Goal: Information Seeking & Learning: Learn about a topic

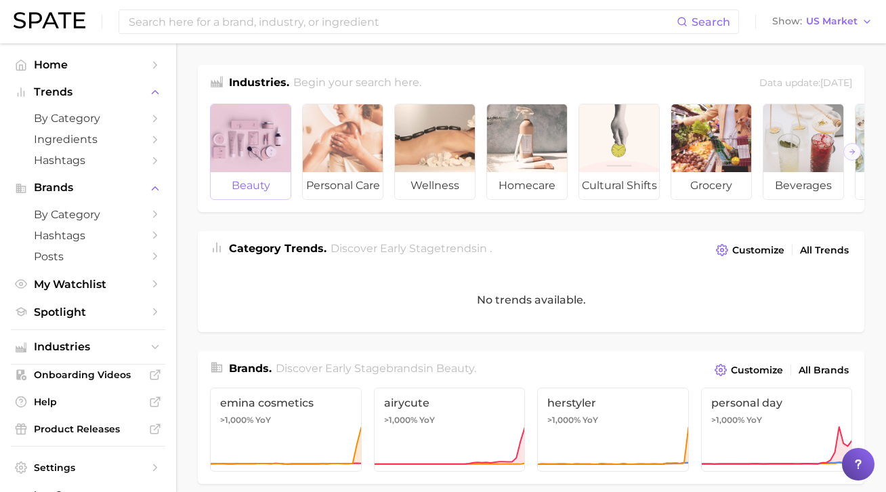
click at [261, 180] on span "beauty" at bounding box center [251, 185] width 80 height 27
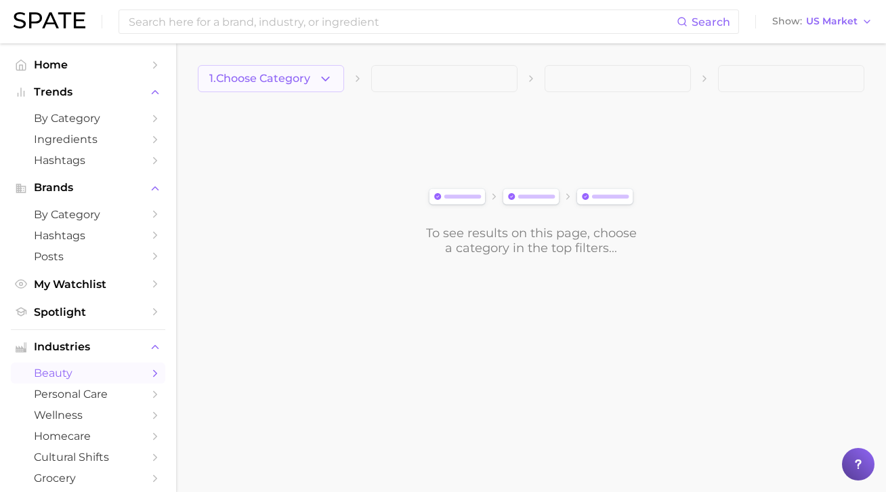
click at [250, 74] on span "1. Choose Category" at bounding box center [259, 78] width 101 height 12
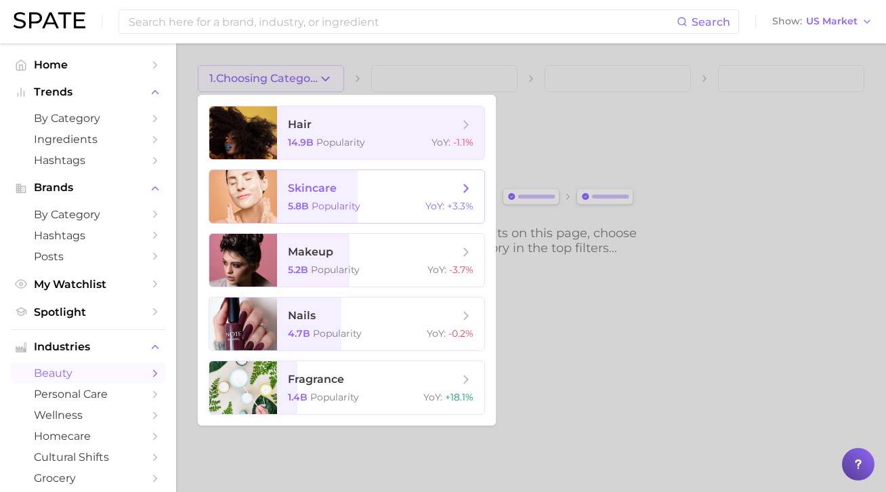
click at [356, 204] on div "5.8b Popularity YoY : +3.3%" at bounding box center [381, 206] width 186 height 12
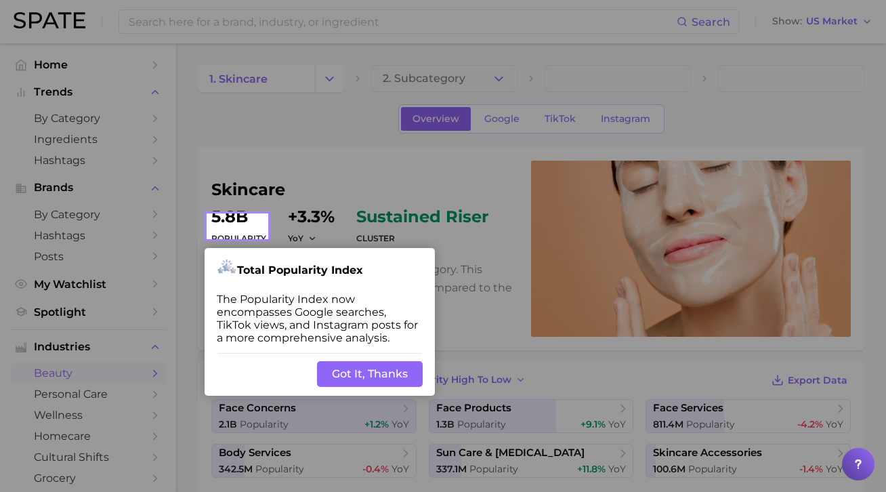
click at [375, 361] on button "Got It, Thanks" at bounding box center [370, 374] width 106 height 26
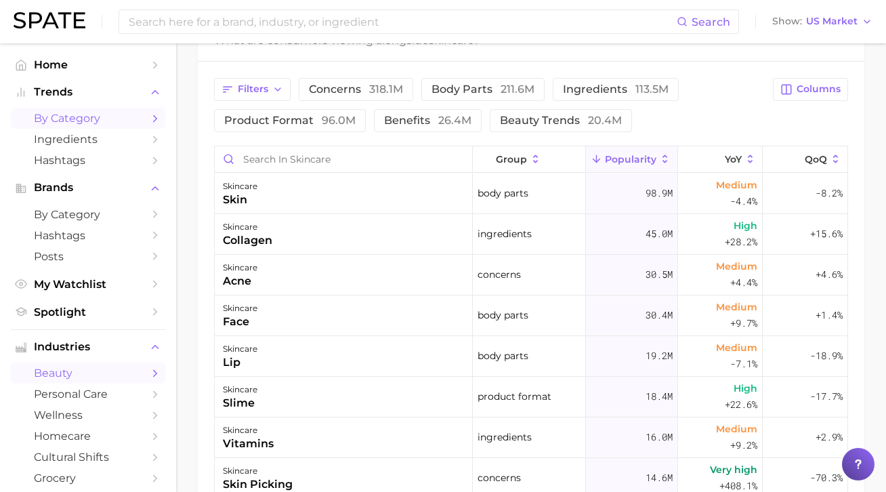
click at [58, 121] on span "by Category" at bounding box center [88, 118] width 108 height 13
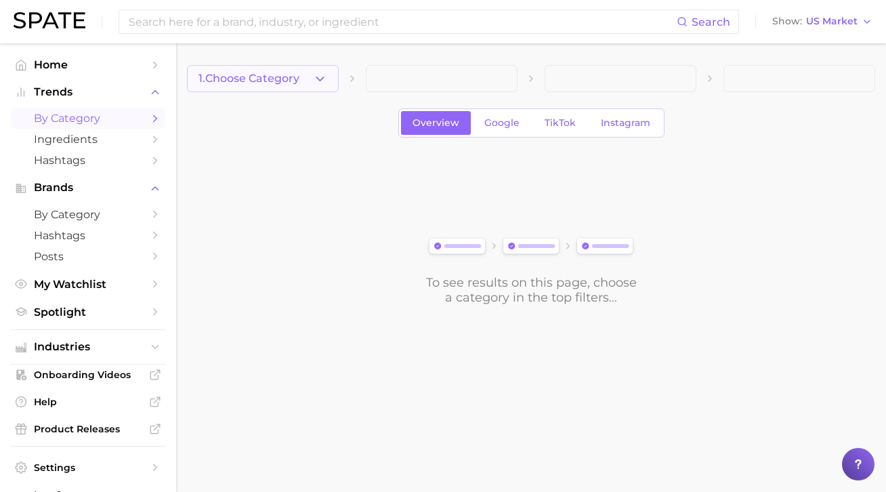
click at [266, 79] on span "1. Choose Category" at bounding box center [248, 78] width 101 height 12
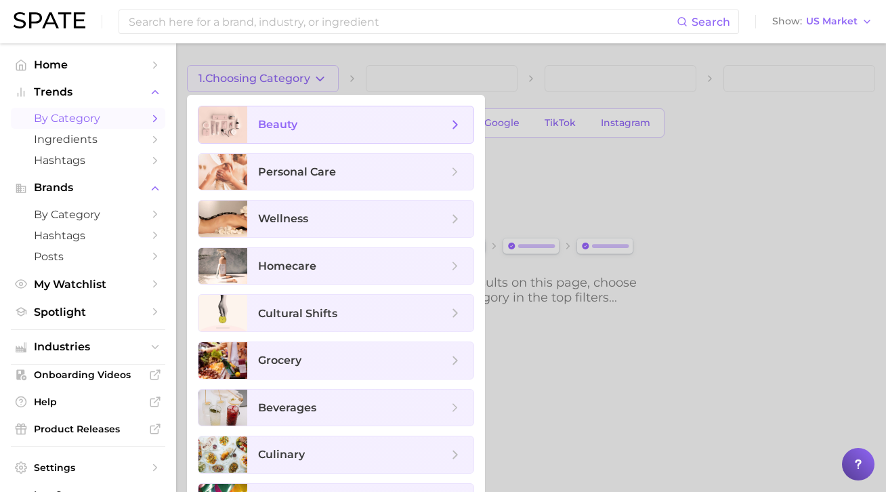
click at [268, 128] on span "beauty" at bounding box center [277, 124] width 39 height 13
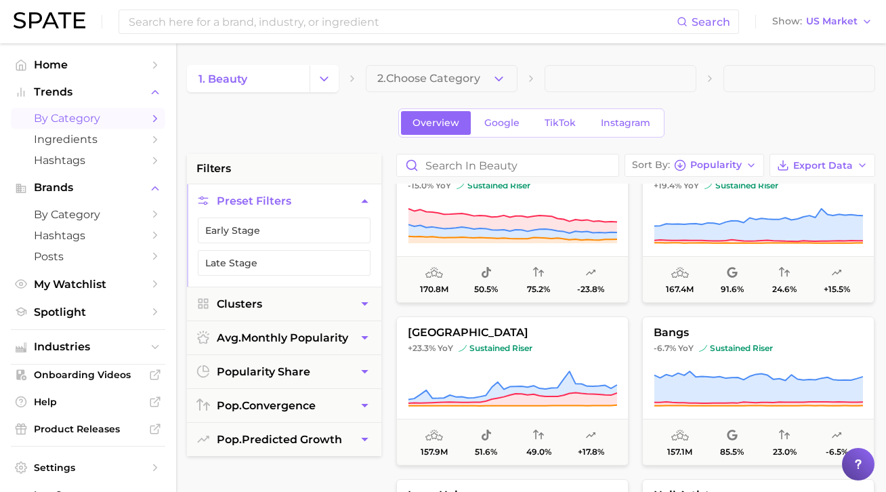
scroll to position [2174, 0]
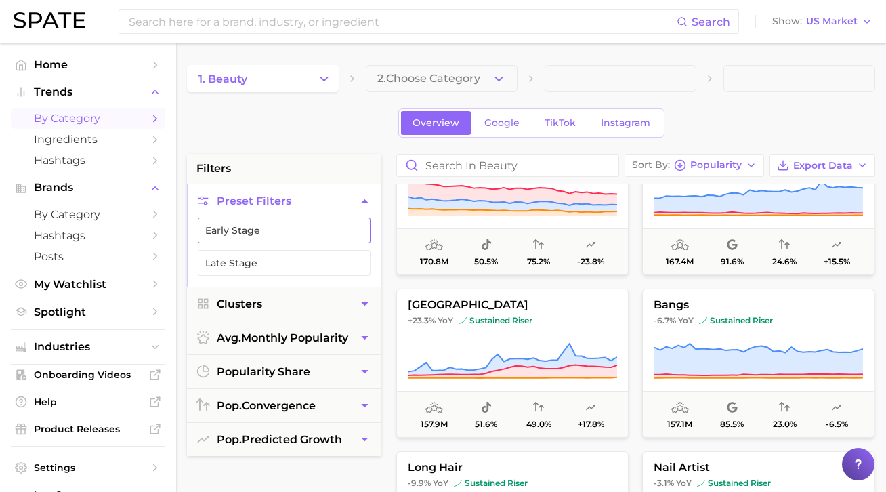
click at [267, 237] on button "Early Stage" at bounding box center [284, 230] width 173 height 26
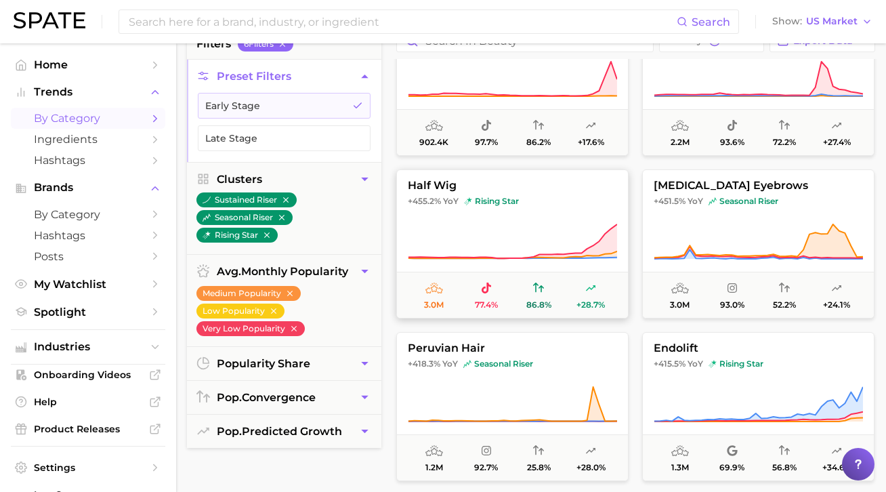
scroll to position [45, 0]
